Goal: Transaction & Acquisition: Purchase product/service

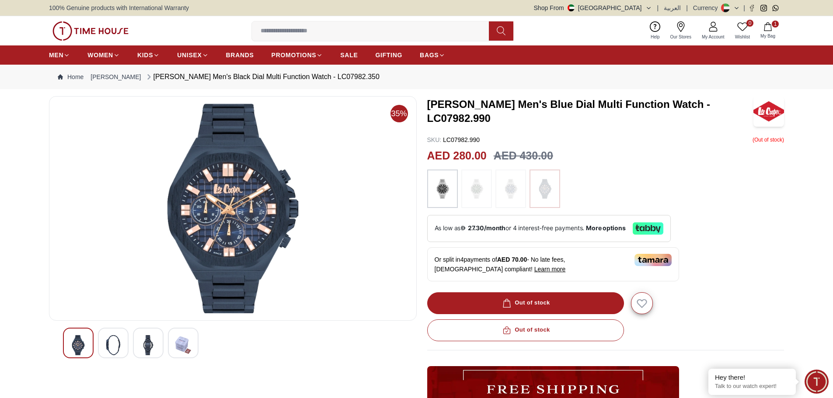
click at [770, 24] on icon "button" at bounding box center [767, 26] width 7 height 9
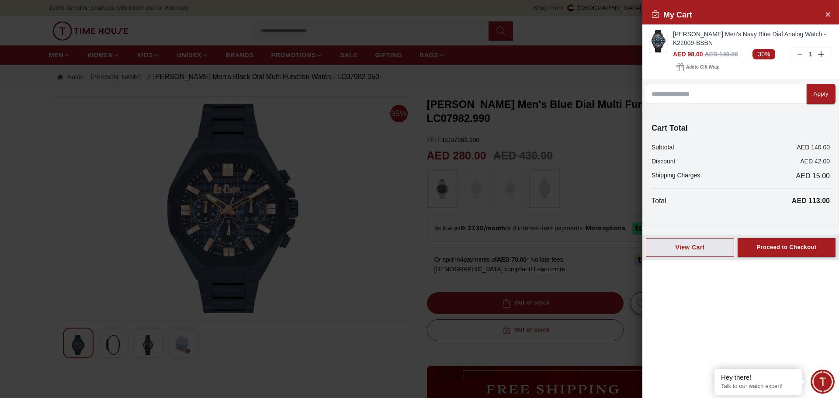
click at [604, 35] on div at bounding box center [419, 199] width 839 height 398
click at [601, 32] on div at bounding box center [419, 199] width 839 height 398
click at [384, 204] on div at bounding box center [419, 199] width 839 height 398
click at [827, 13] on icon "Close Account" at bounding box center [828, 14] width 4 height 4
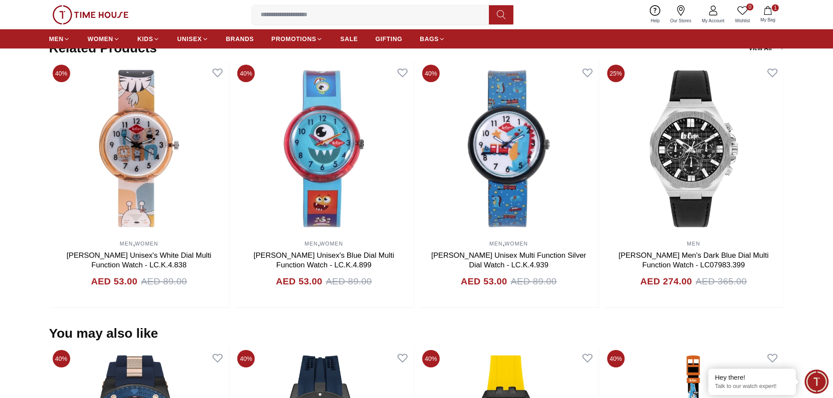
scroll to position [568, 0]
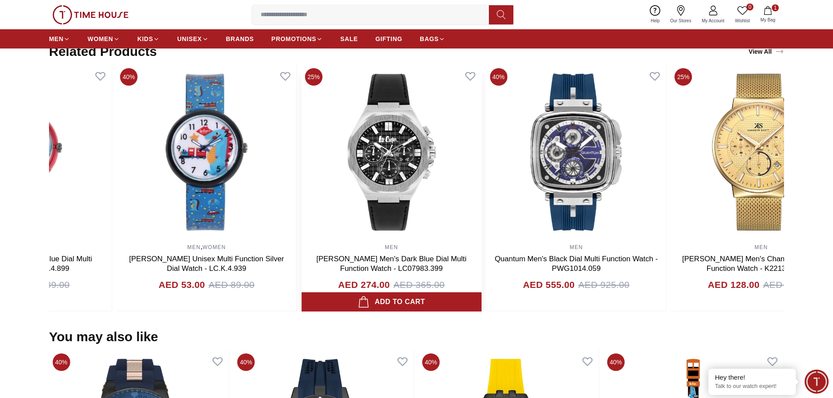
click at [330, 185] on img at bounding box center [391, 152] width 180 height 175
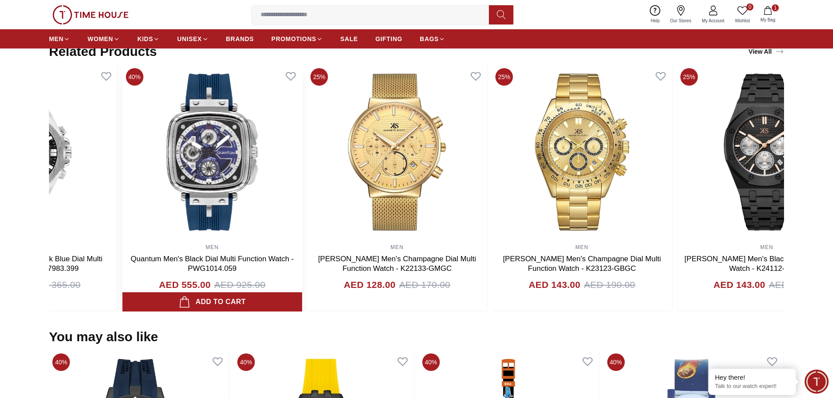
click at [288, 190] on img at bounding box center [212, 152] width 180 height 175
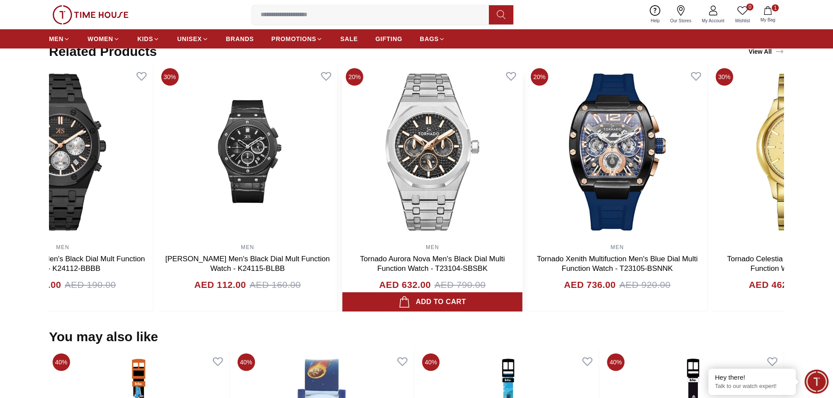
click at [342, 199] on img at bounding box center [432, 152] width 180 height 175
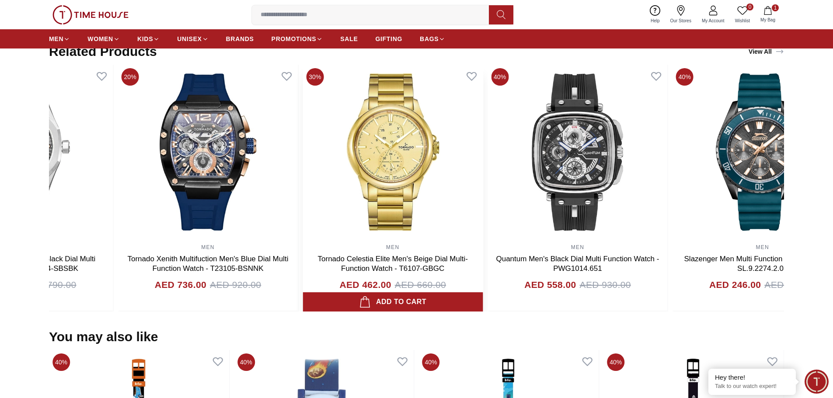
click at [323, 198] on img at bounding box center [392, 152] width 180 height 175
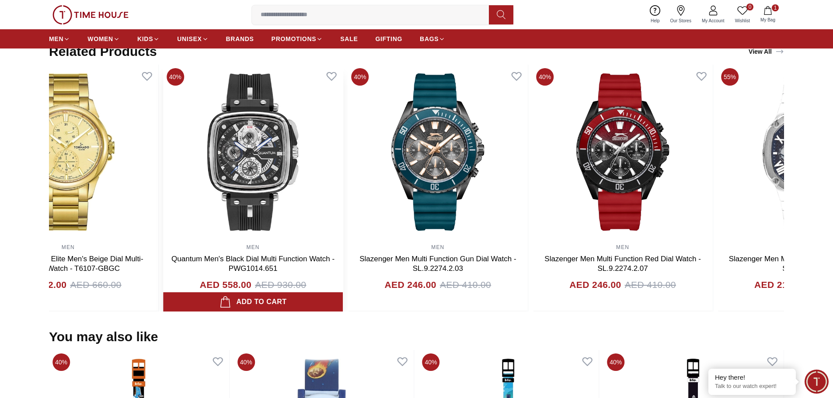
click at [333, 192] on img at bounding box center [253, 152] width 180 height 175
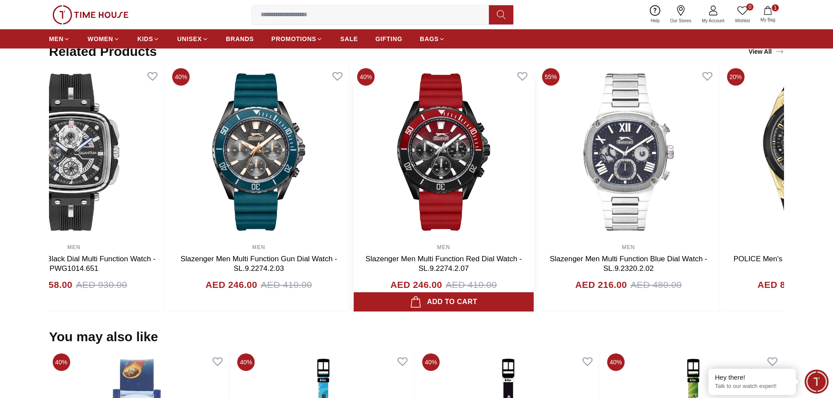
click at [381, 185] on img at bounding box center [444, 152] width 180 height 175
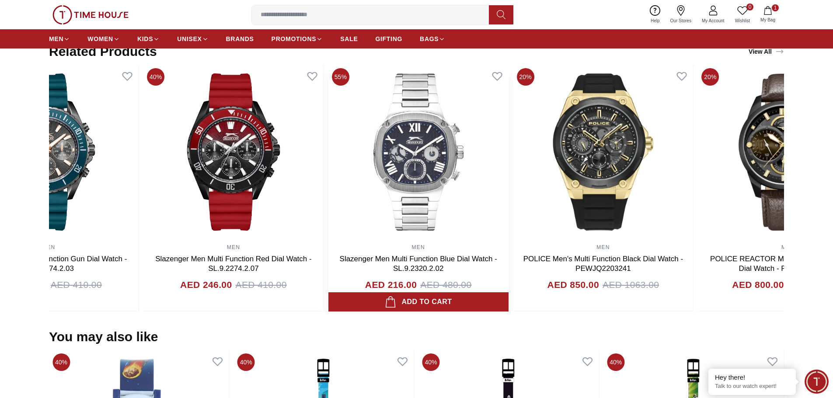
click at [328, 199] on img at bounding box center [418, 152] width 180 height 175
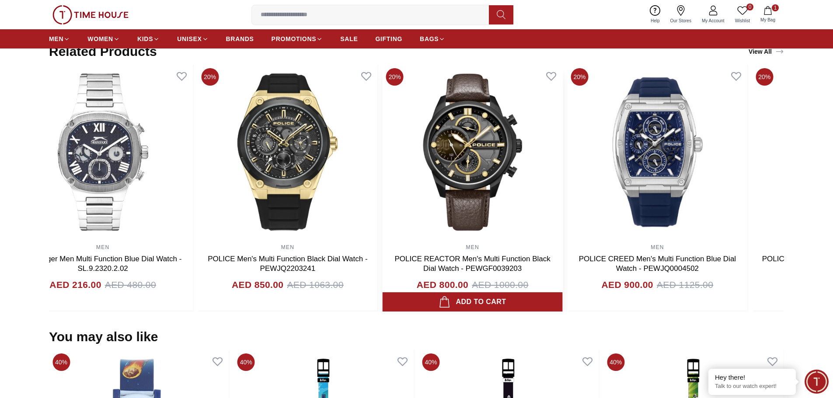
click at [410, 183] on img at bounding box center [472, 152] width 180 height 175
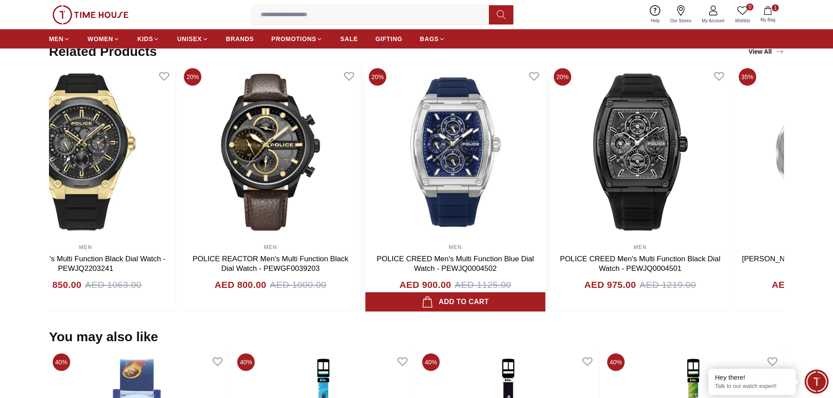
click at [381, 186] on img at bounding box center [455, 152] width 180 height 175
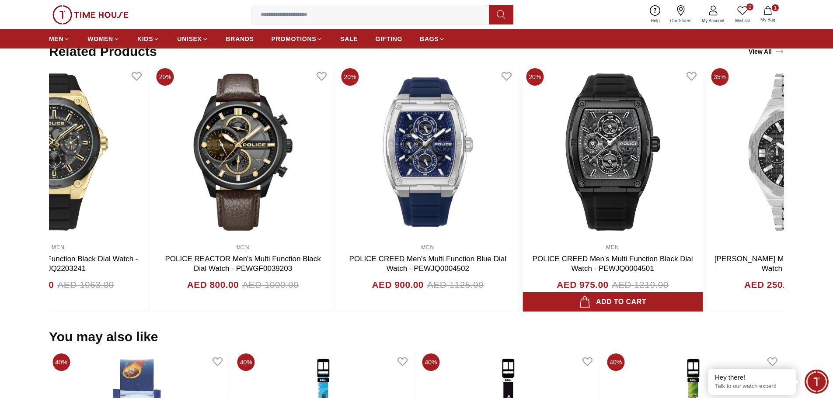
click at [522, 167] on img at bounding box center [612, 152] width 180 height 175
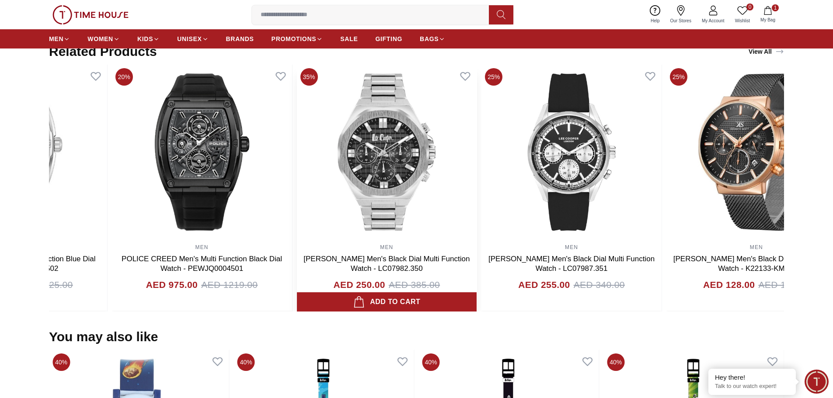
click at [469, 168] on img at bounding box center [386, 152] width 180 height 175
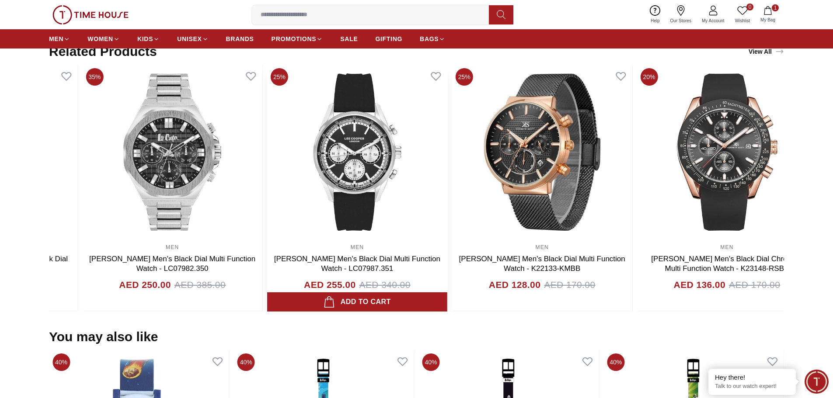
click at [425, 185] on img at bounding box center [357, 152] width 180 height 175
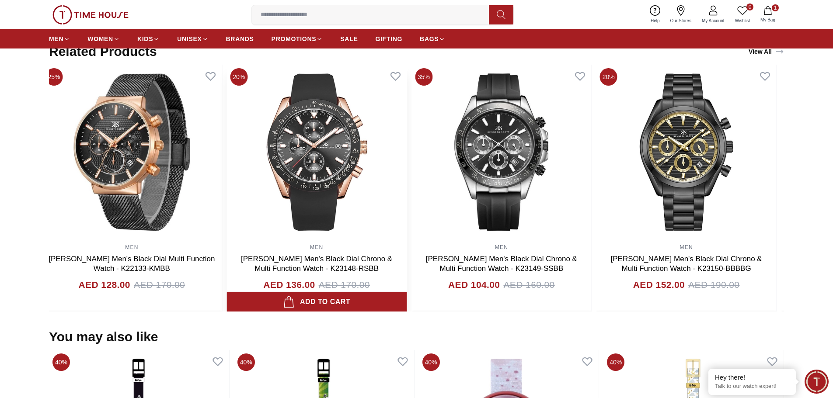
click at [299, 196] on img at bounding box center [316, 152] width 180 height 175
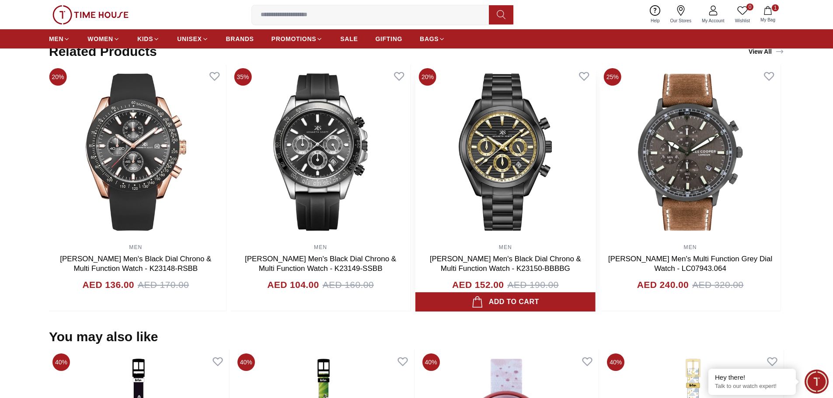
click at [422, 173] on img at bounding box center [505, 152] width 180 height 175
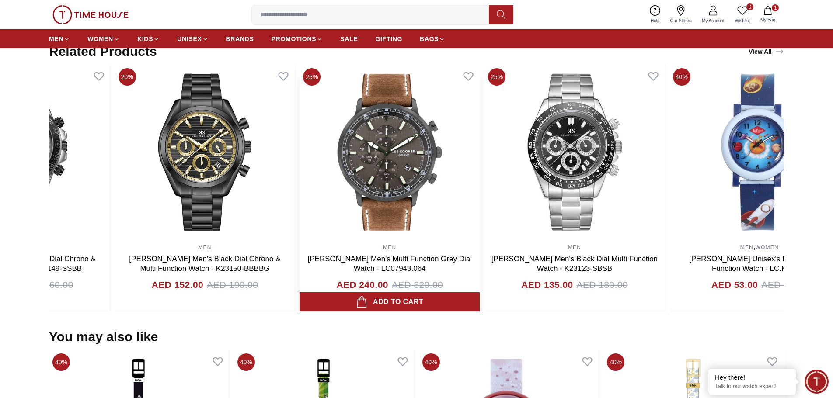
click at [386, 153] on img at bounding box center [389, 152] width 180 height 175
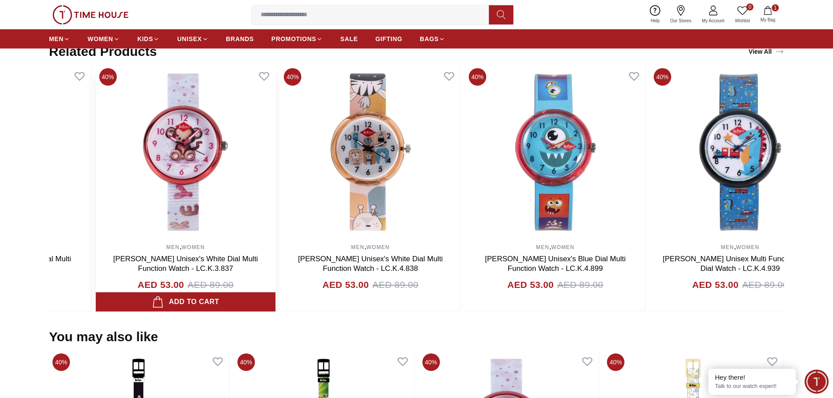
click at [156, 189] on img at bounding box center [186, 152] width 180 height 175
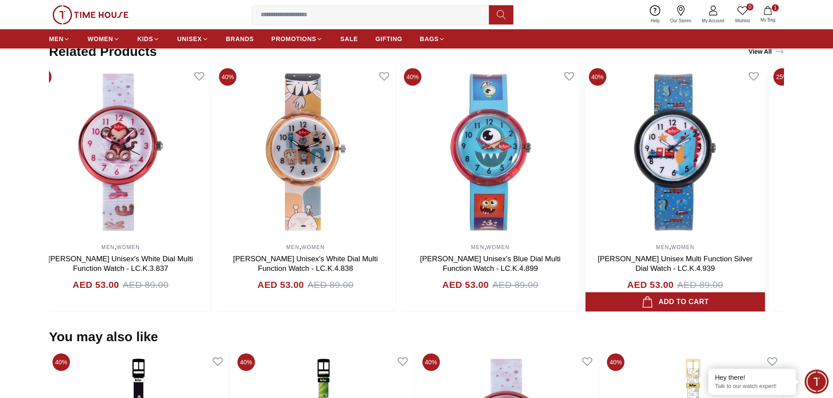
click at [760, 158] on img at bounding box center [675, 152] width 180 height 175
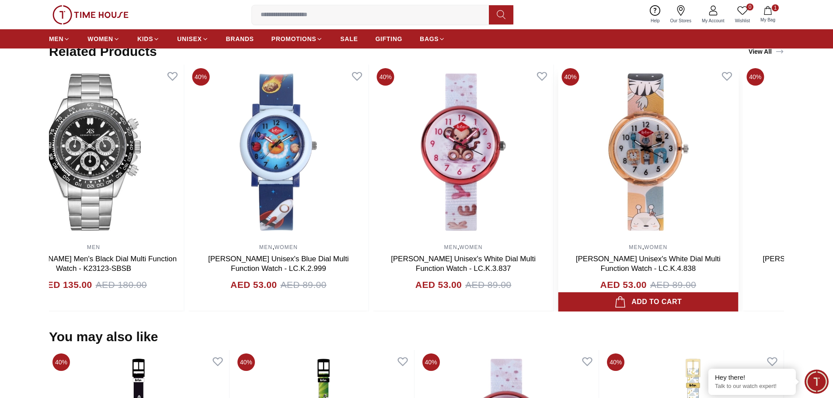
click at [694, 156] on img at bounding box center [648, 152] width 180 height 175
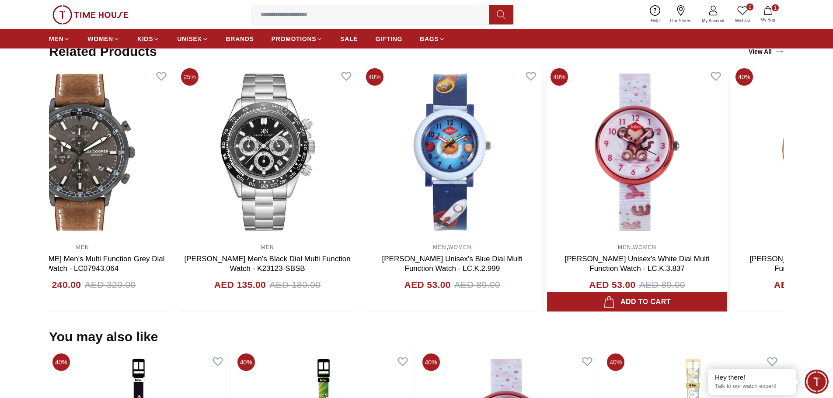
click at [687, 157] on img at bounding box center [637, 152] width 180 height 175
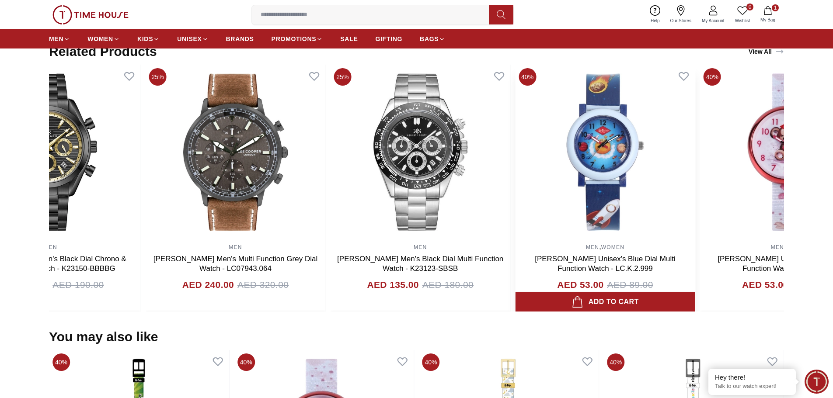
click at [695, 155] on img at bounding box center [605, 152] width 180 height 175
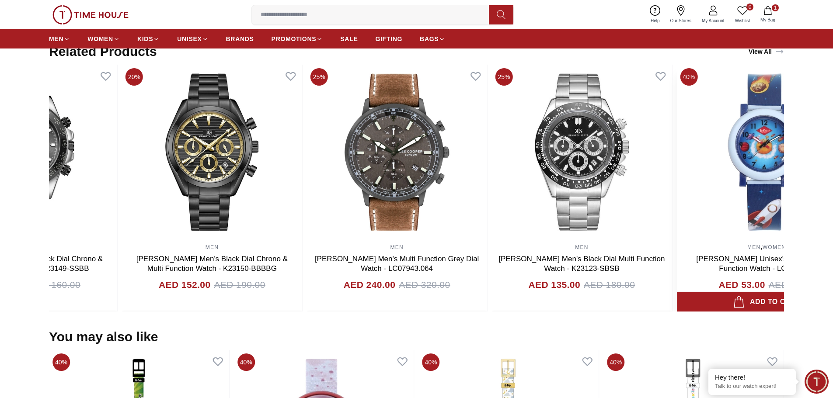
click at [727, 156] on img at bounding box center [766, 152] width 180 height 175
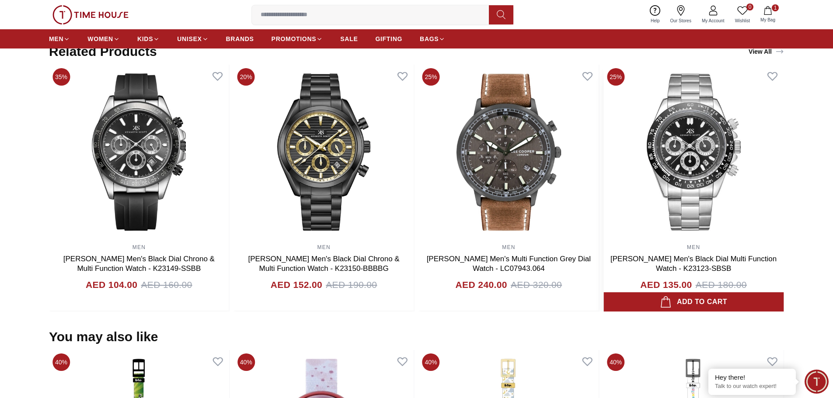
click at [710, 159] on img at bounding box center [693, 152] width 180 height 175
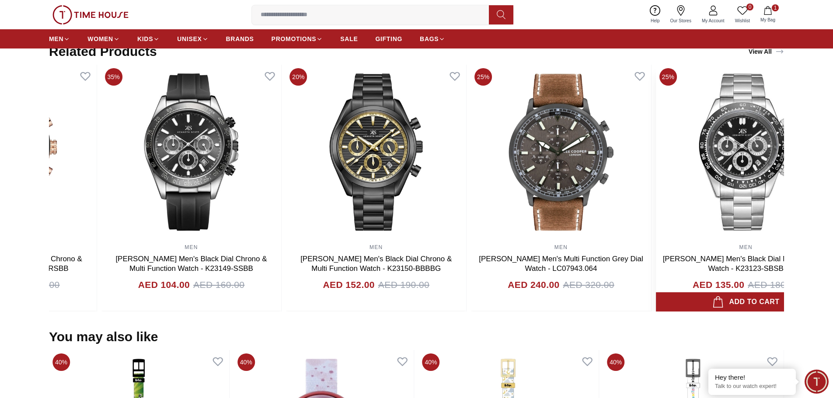
click at [706, 158] on img at bounding box center [746, 152] width 180 height 175
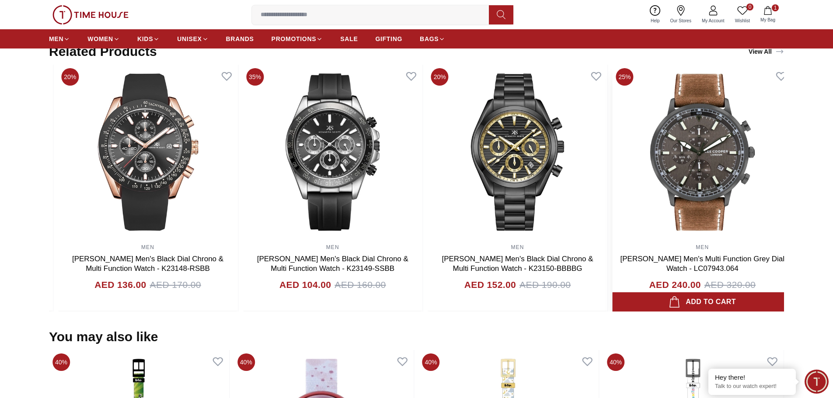
click at [699, 157] on img at bounding box center [702, 152] width 180 height 175
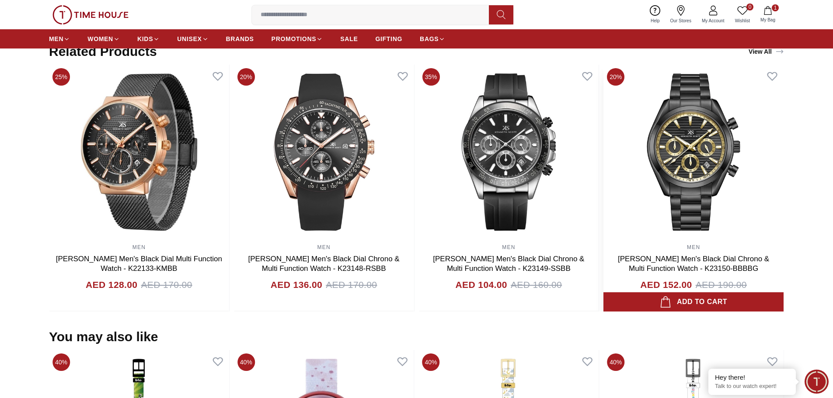
click at [712, 145] on img at bounding box center [693, 152] width 180 height 175
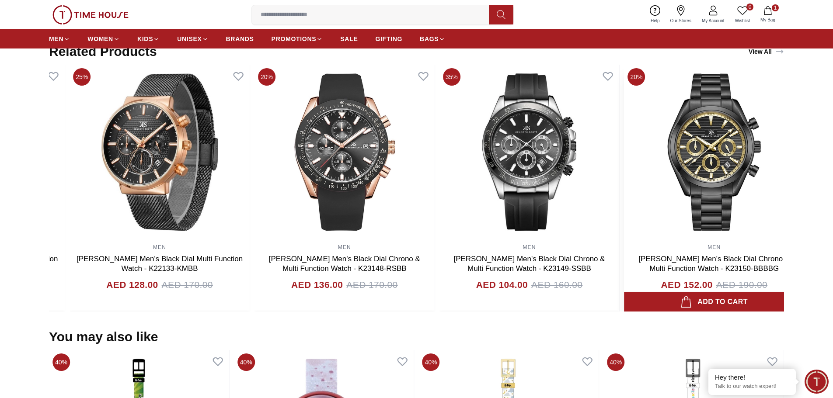
click at [728, 144] on img at bounding box center [714, 152] width 180 height 175
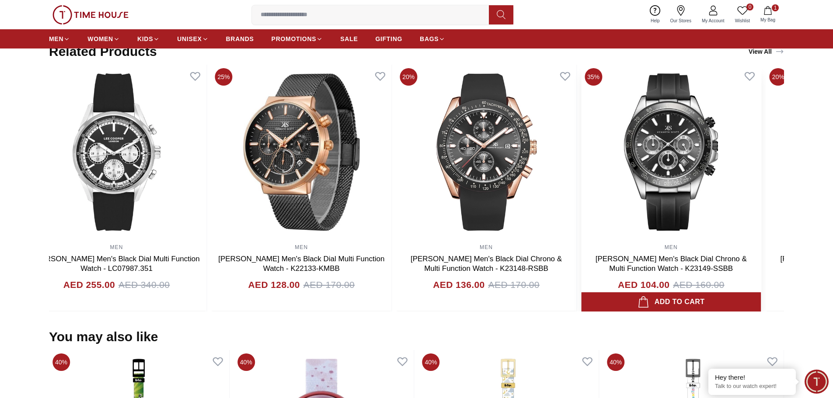
click at [728, 144] on img at bounding box center [671, 152] width 180 height 175
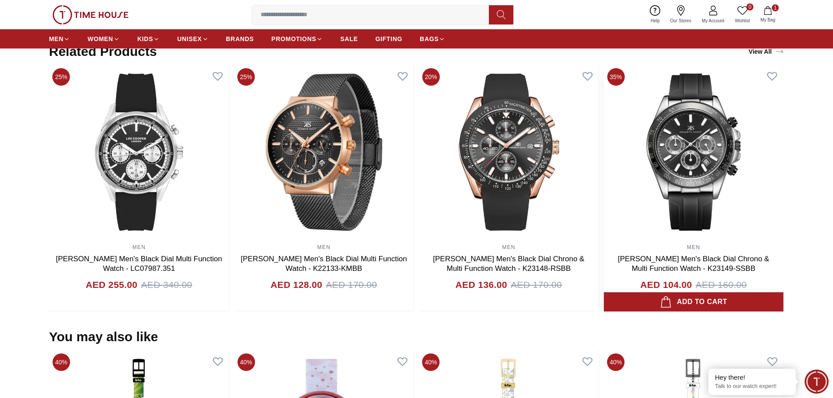
click at [778, 140] on img at bounding box center [693, 152] width 180 height 175
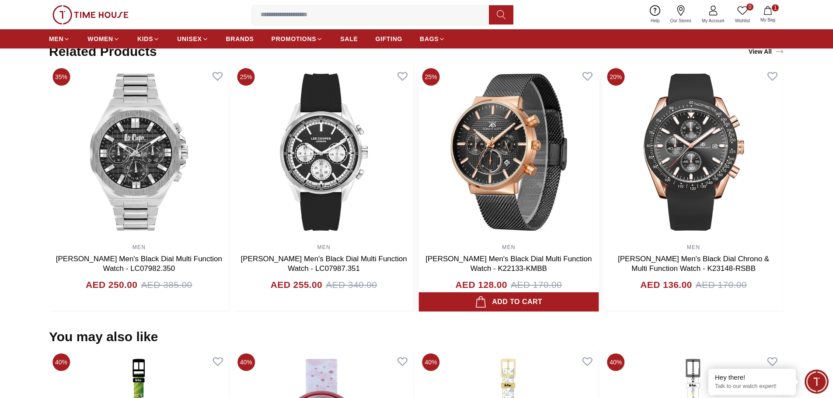
click at [461, 142] on img at bounding box center [509, 152] width 180 height 175
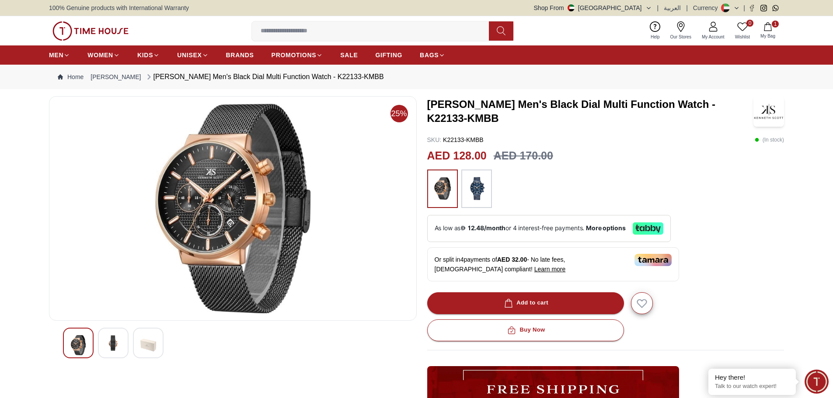
click at [476, 179] on img at bounding box center [476, 189] width 22 height 30
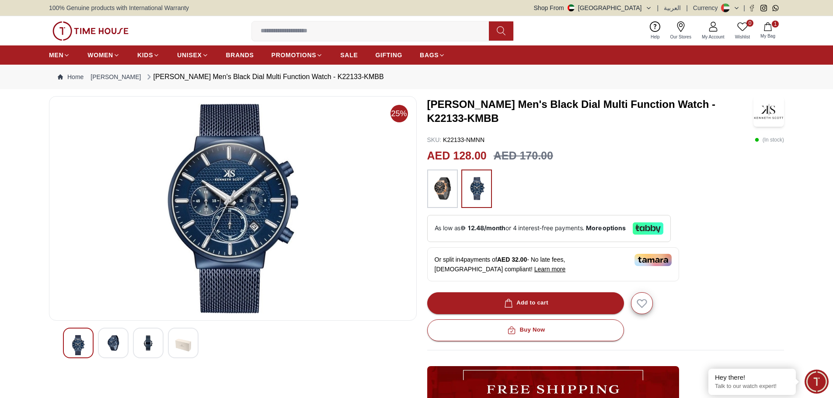
click at [436, 184] on img at bounding box center [442, 189] width 22 height 30
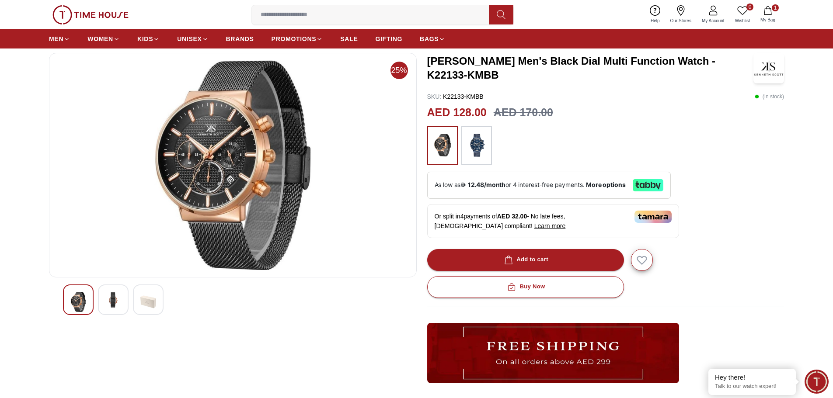
scroll to position [44, 0]
click at [109, 302] on img at bounding box center [113, 300] width 16 height 16
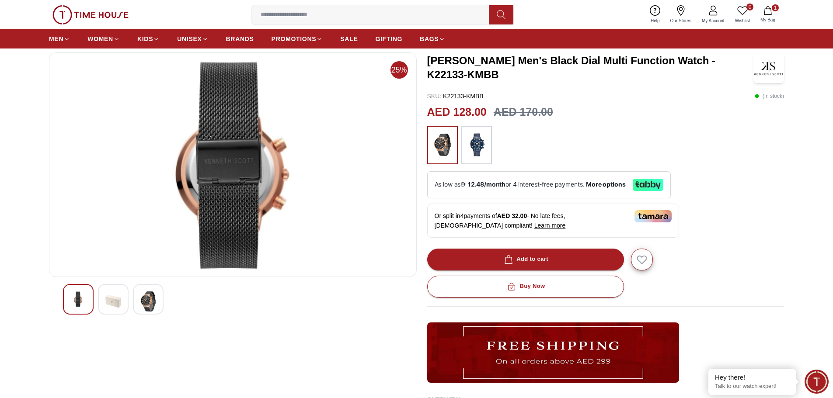
click at [151, 299] on img at bounding box center [148, 302] width 16 height 20
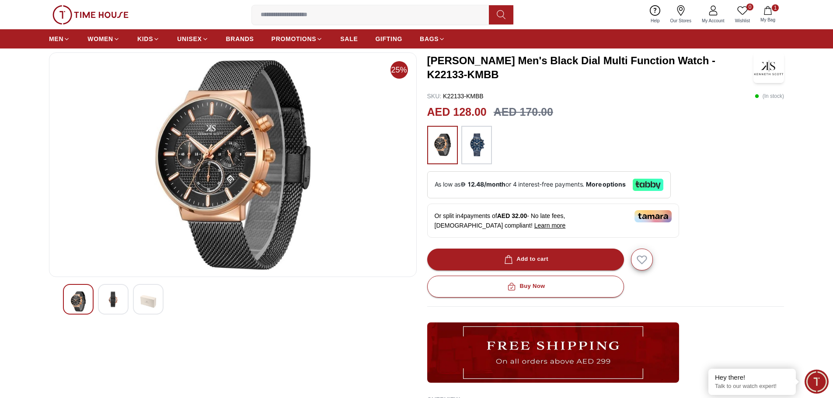
click at [63, 295] on div at bounding box center [78, 299] width 31 height 31
click at [64, 296] on div at bounding box center [78, 299] width 31 height 31
click at [76, 301] on img at bounding box center [78, 302] width 16 height 20
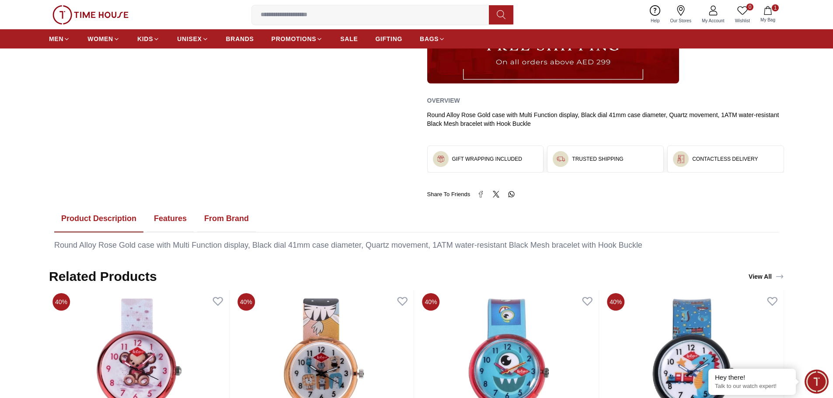
scroll to position [87, 0]
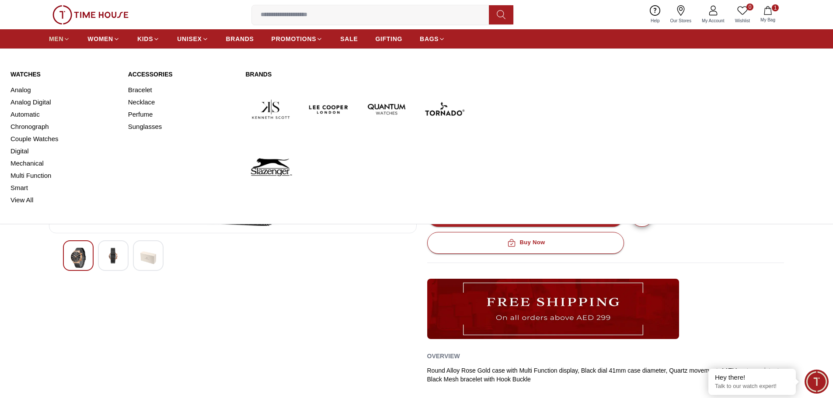
click at [64, 36] on icon at bounding box center [66, 39] width 7 height 7
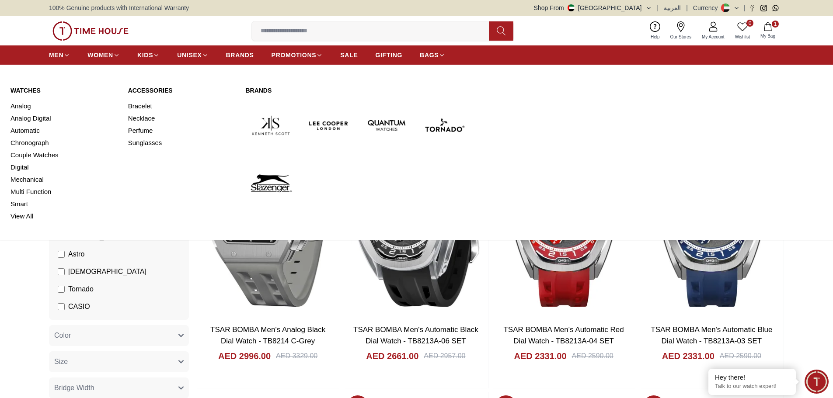
click at [313, 120] on img at bounding box center [328, 125] width 51 height 51
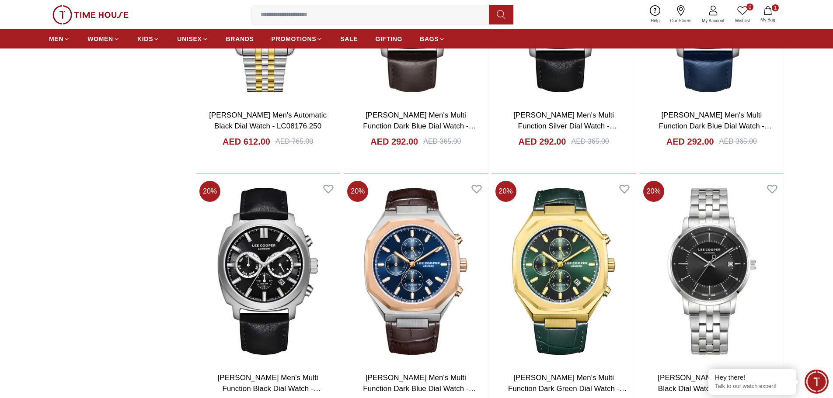
scroll to position [1442, 0]
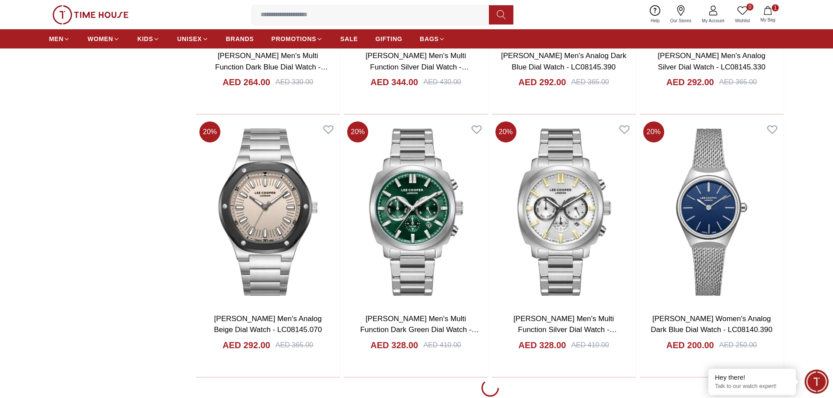
scroll to position [4108, 0]
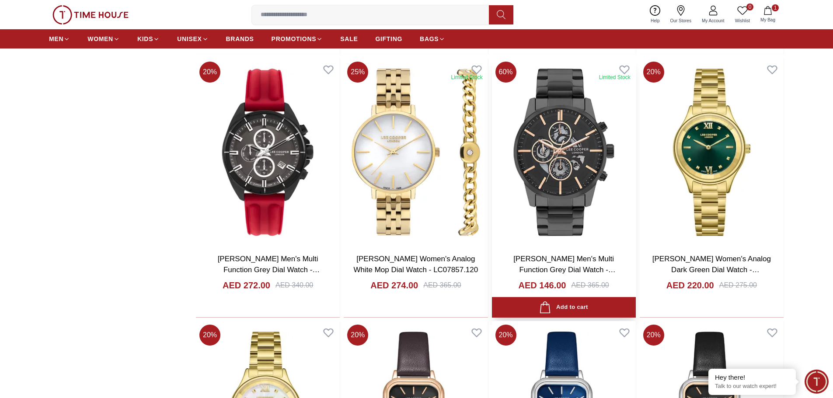
scroll to position [3016, 0]
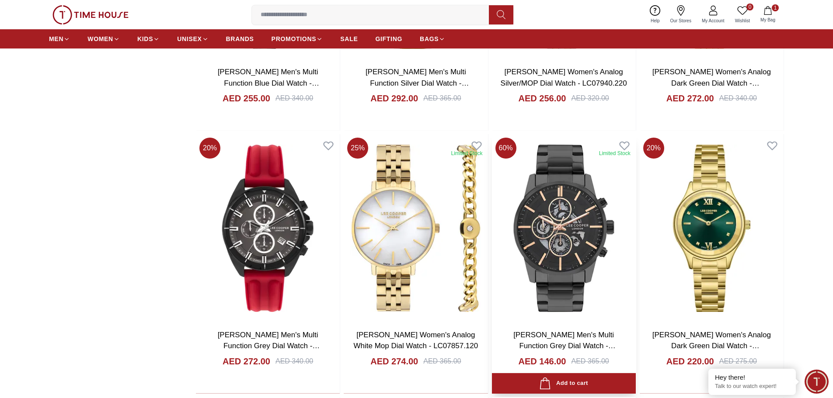
click at [559, 199] on img at bounding box center [564, 228] width 144 height 188
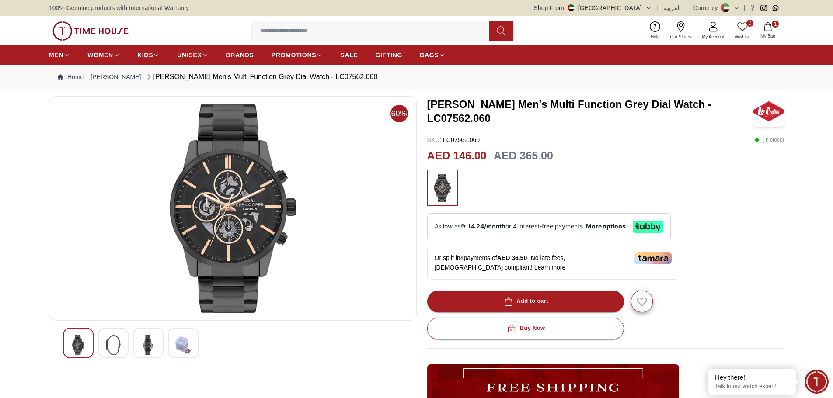
click at [111, 342] on img at bounding box center [113, 345] width 16 height 20
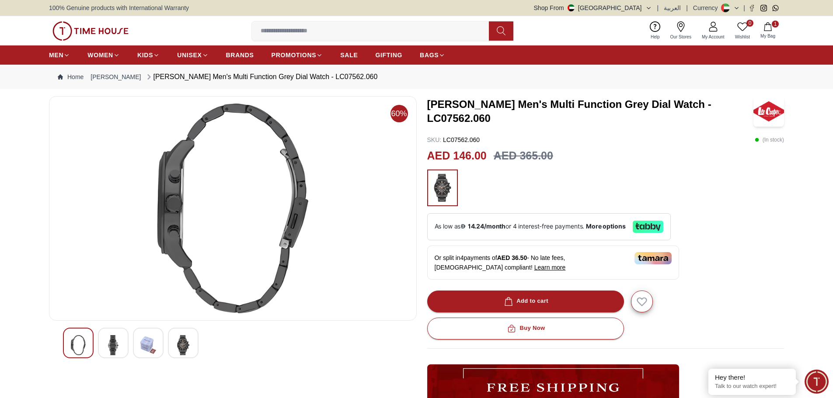
click at [158, 342] on div at bounding box center [148, 343] width 31 height 31
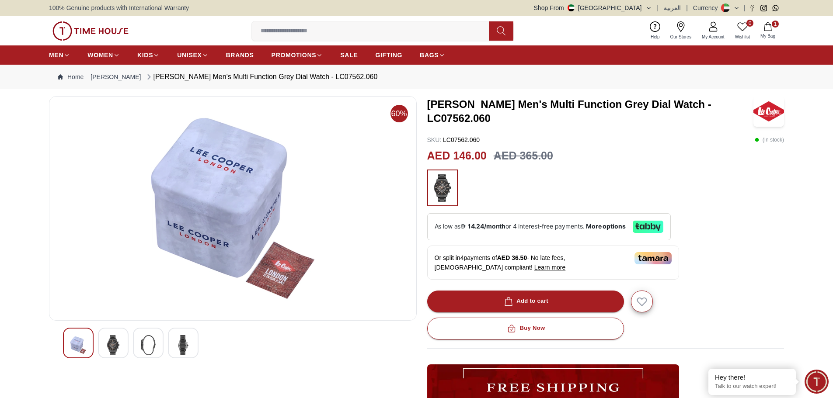
click at [174, 341] on div at bounding box center [183, 343] width 31 height 31
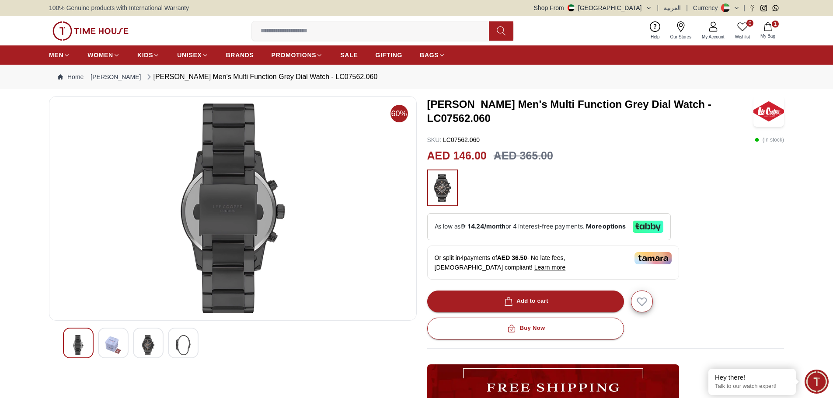
click at [156, 340] on div at bounding box center [148, 343] width 31 height 31
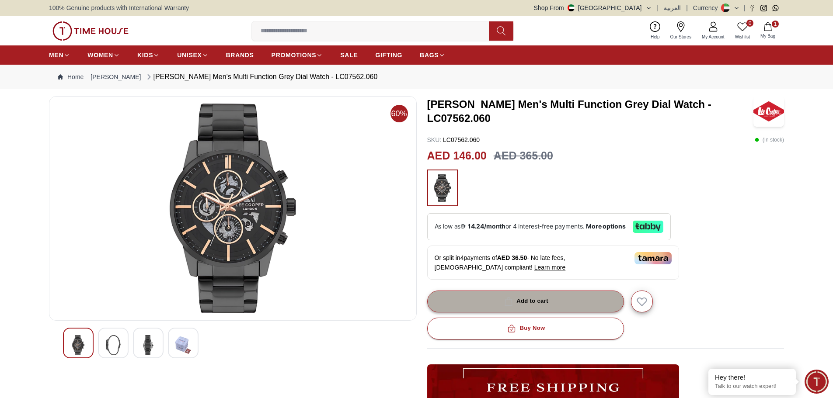
click at [457, 293] on button "Add to cart" at bounding box center [525, 302] width 197 height 22
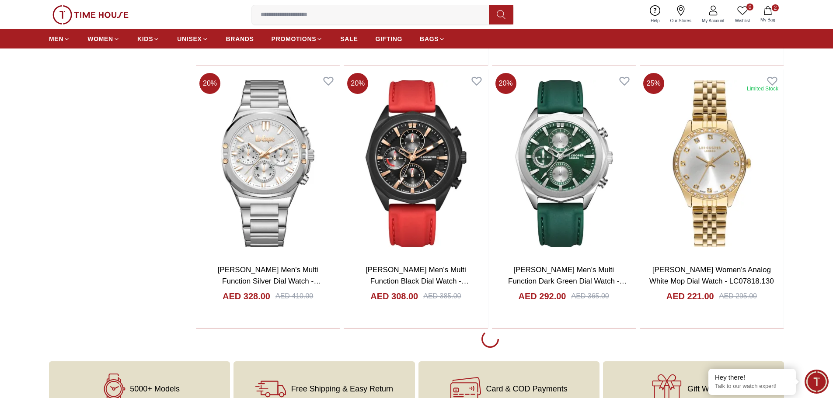
scroll to position [6812, 0]
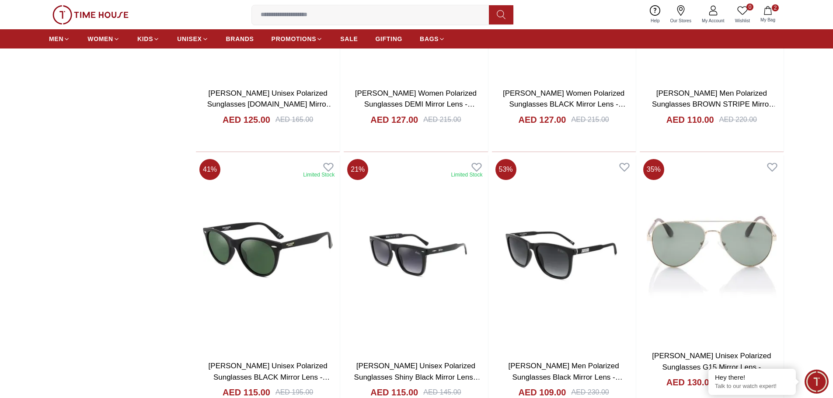
scroll to position [9435, 0]
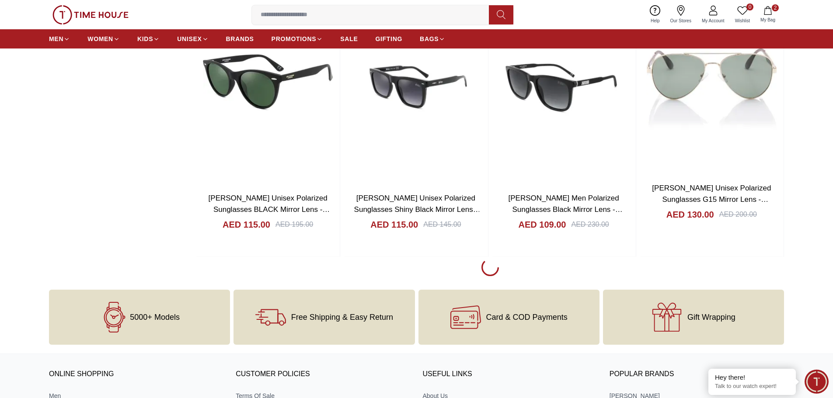
scroll to position [9609, 0]
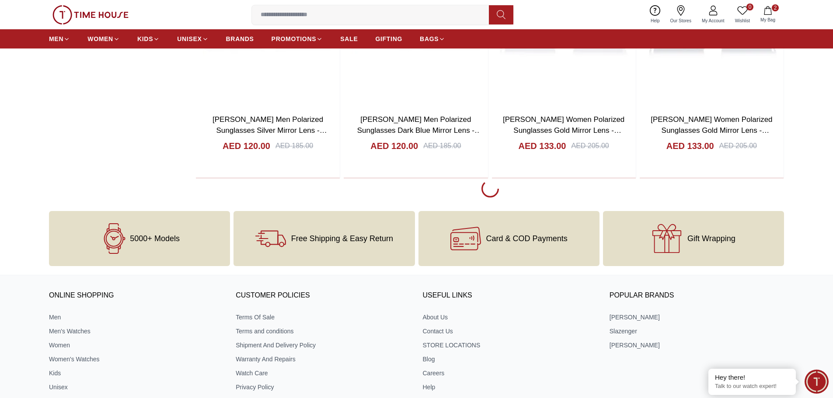
scroll to position [12275, 0]
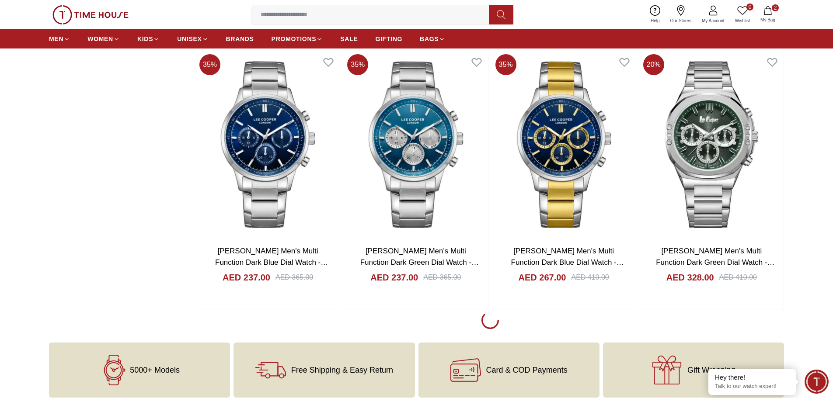
scroll to position [14767, 0]
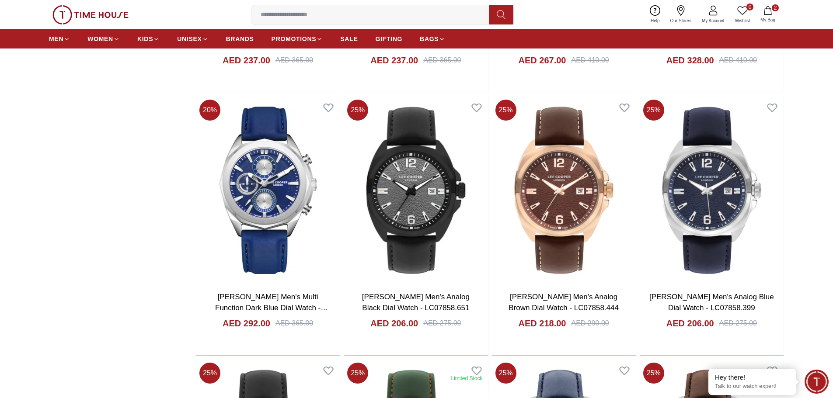
scroll to position [14985, 0]
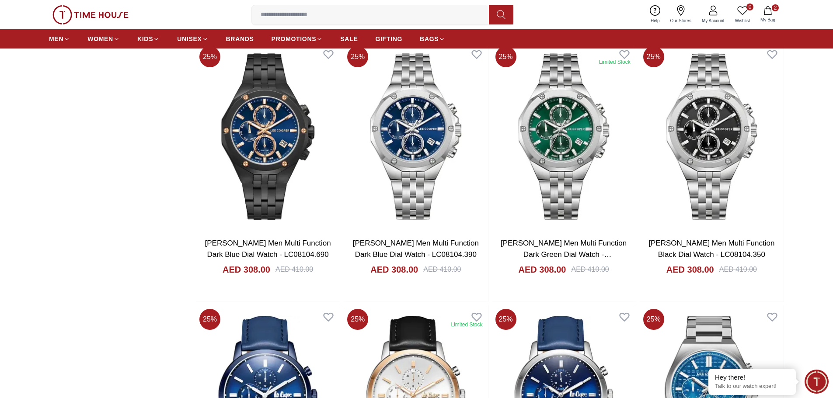
scroll to position [17345, 0]
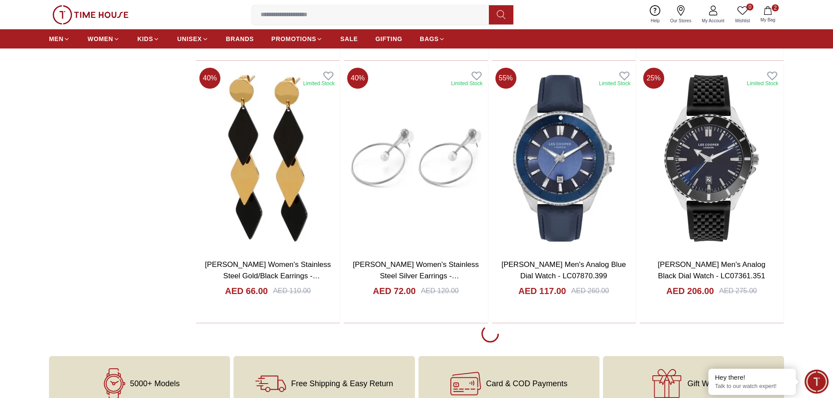
scroll to position [18700, 0]
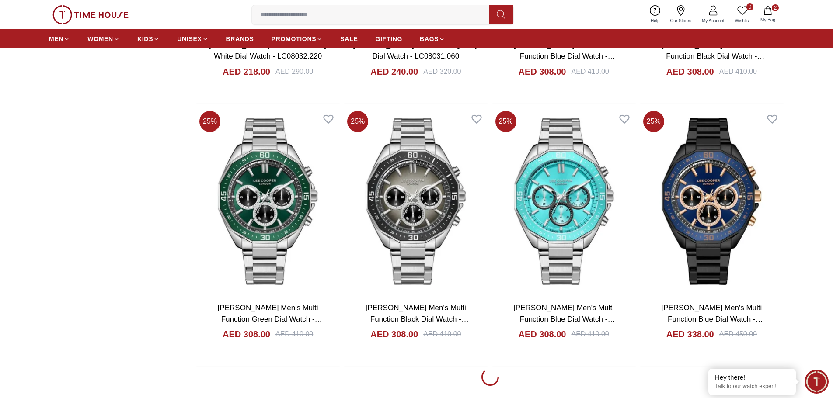
scroll to position [20011, 0]
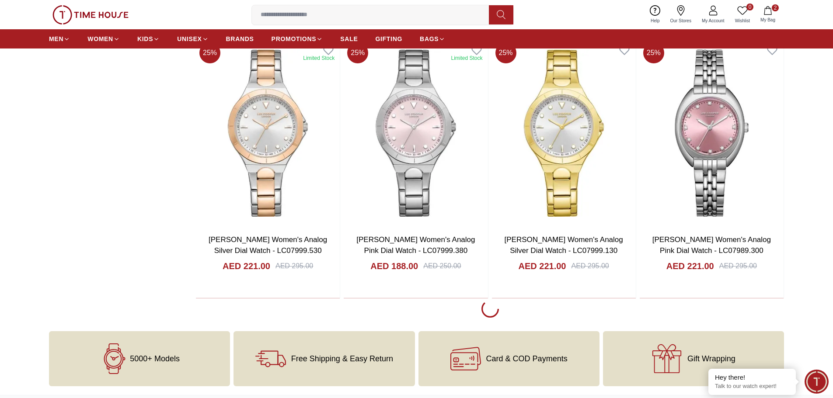
scroll to position [21454, 0]
